Goal: Check status: Check status

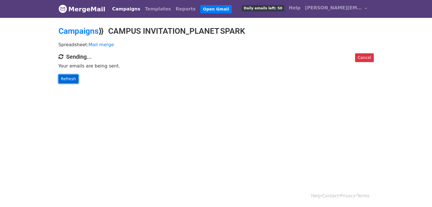
click at [69, 77] on link "Refresh" at bounding box center [69, 79] width 20 height 9
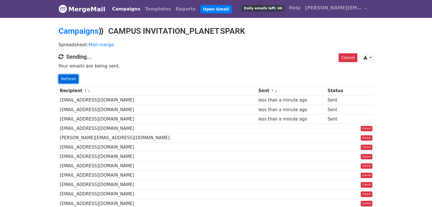
click at [72, 78] on link "Refresh" at bounding box center [69, 79] width 20 height 9
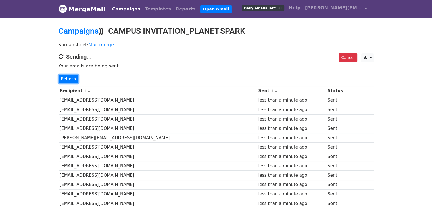
click at [72, 78] on link "Refresh" at bounding box center [69, 79] width 20 height 9
click at [72, 80] on link "Refresh" at bounding box center [69, 79] width 20 height 9
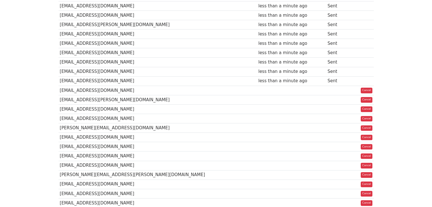
scroll to position [227, 0]
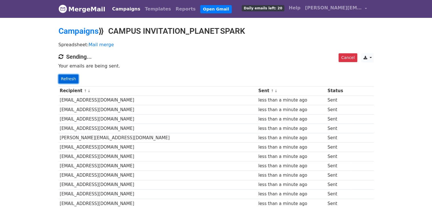
click at [65, 77] on link "Refresh" at bounding box center [69, 79] width 20 height 9
click at [68, 78] on link "Refresh" at bounding box center [69, 79] width 20 height 9
click at [74, 77] on link "Refresh" at bounding box center [69, 79] width 20 height 9
